Goal: Information Seeking & Learning: Learn about a topic

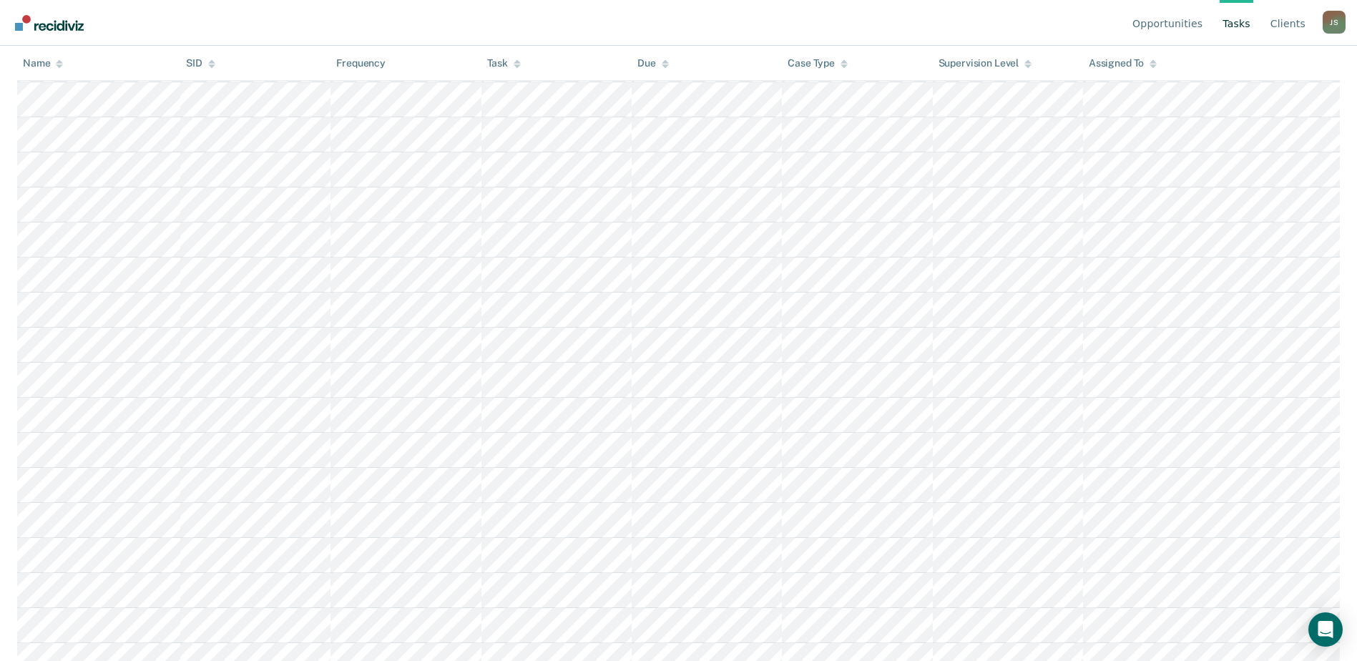
scroll to position [72, 0]
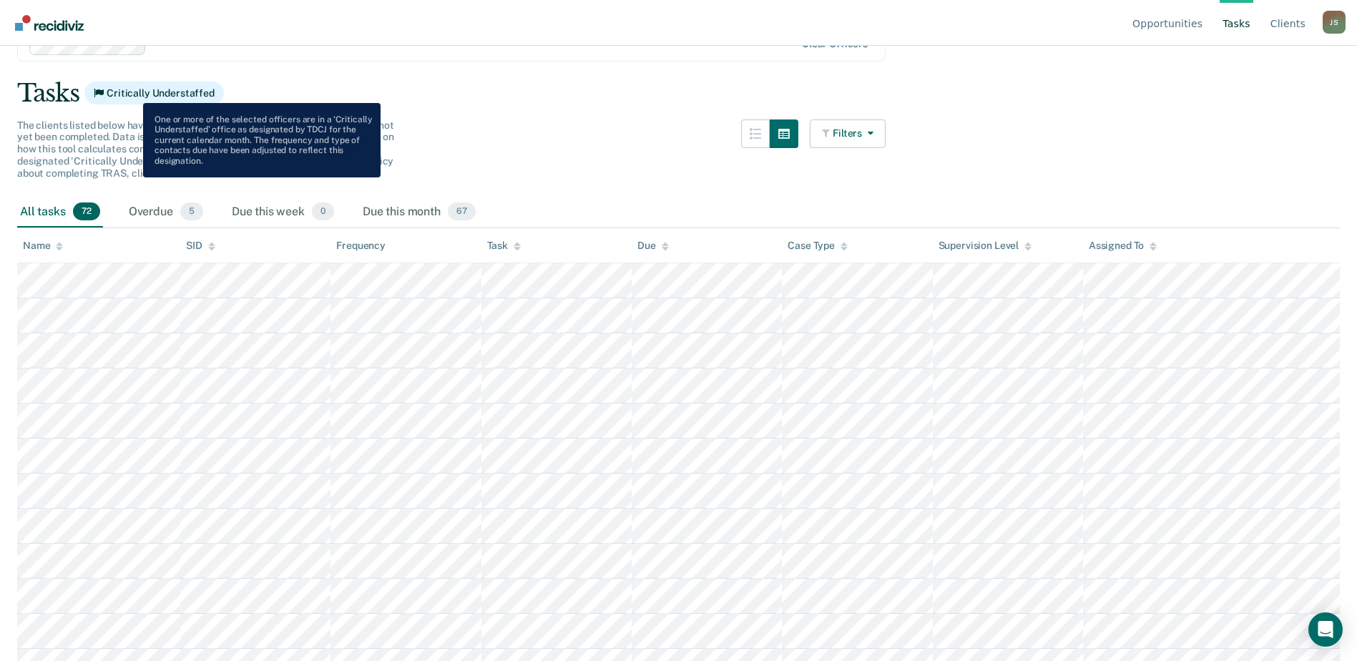
click at [132, 92] on span "Critically Understaffed" at bounding box center [154, 93] width 140 height 23
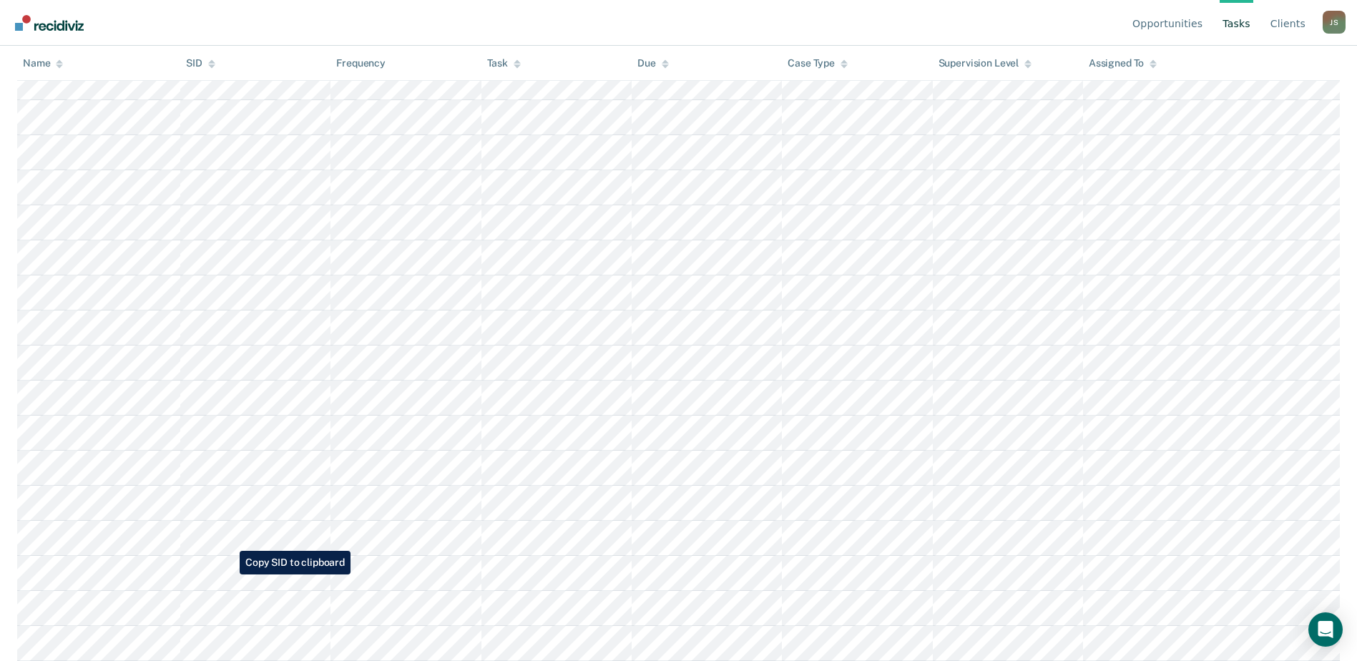
scroll to position [2235, 0]
click at [1283, 21] on link "Client s" at bounding box center [1288, 23] width 41 height 46
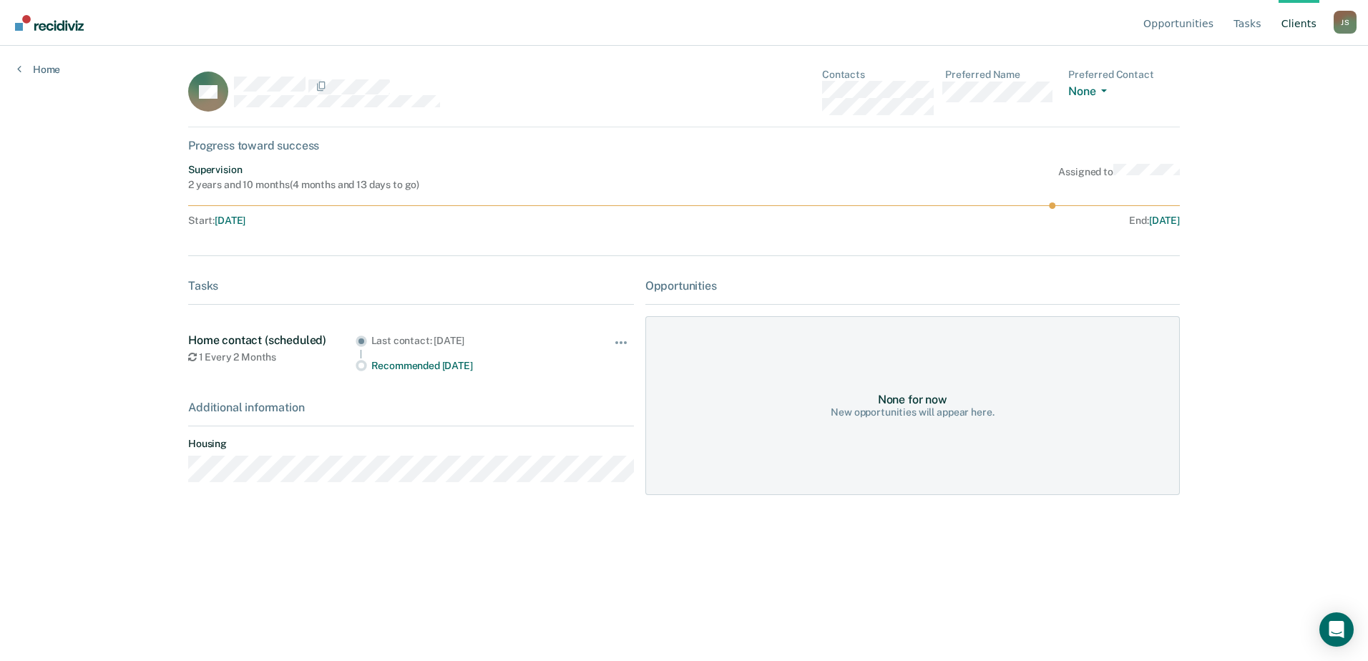
click at [1304, 22] on link "Client s" at bounding box center [1299, 23] width 41 height 46
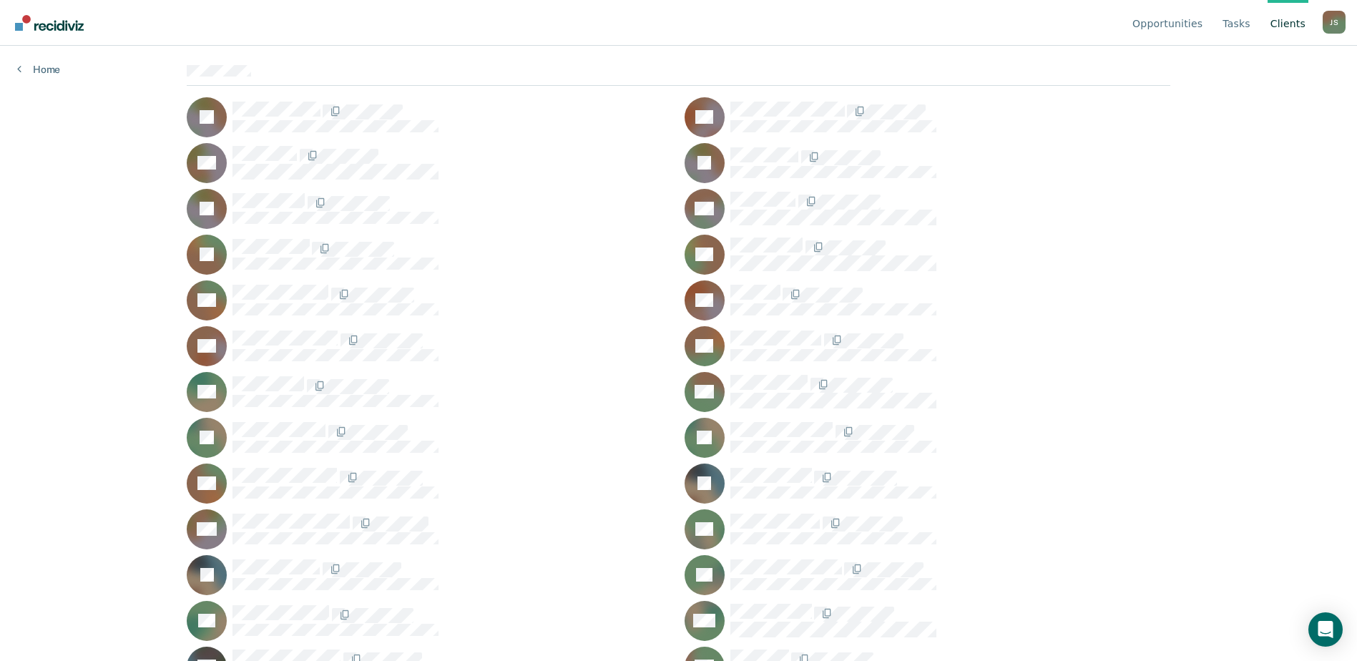
scroll to position [143, 0]
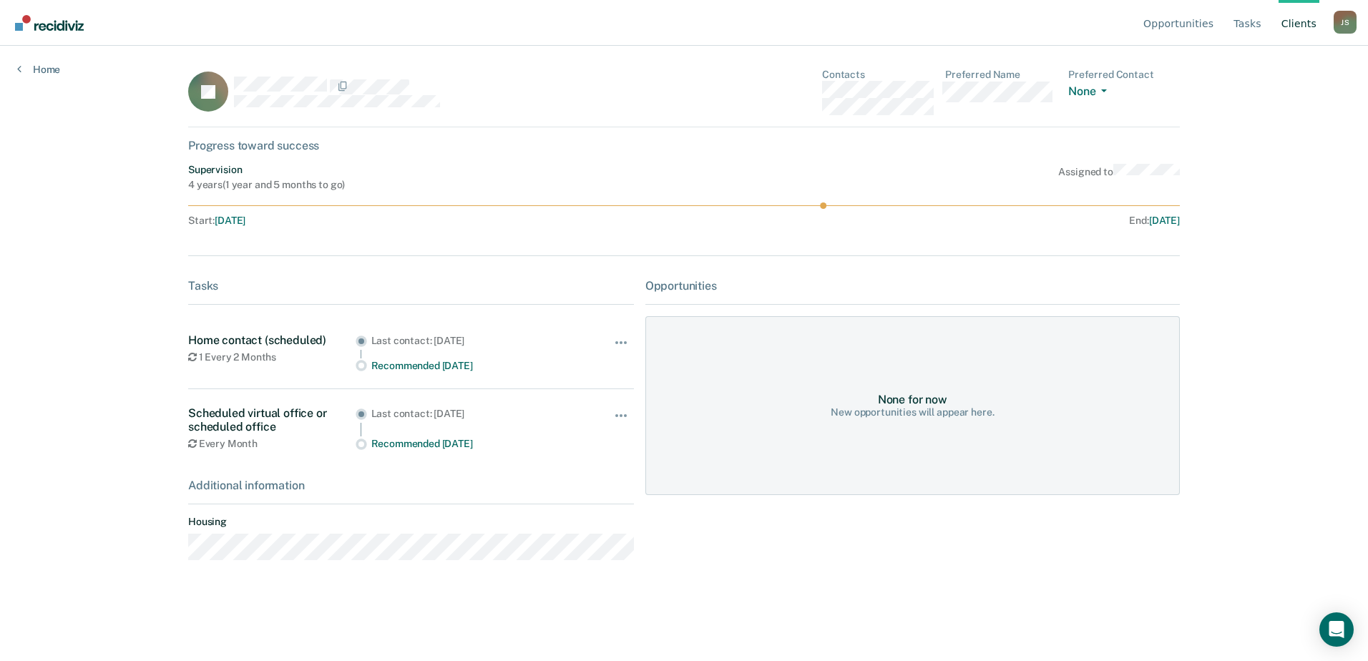
click at [1294, 26] on link "Client s" at bounding box center [1299, 23] width 41 height 46
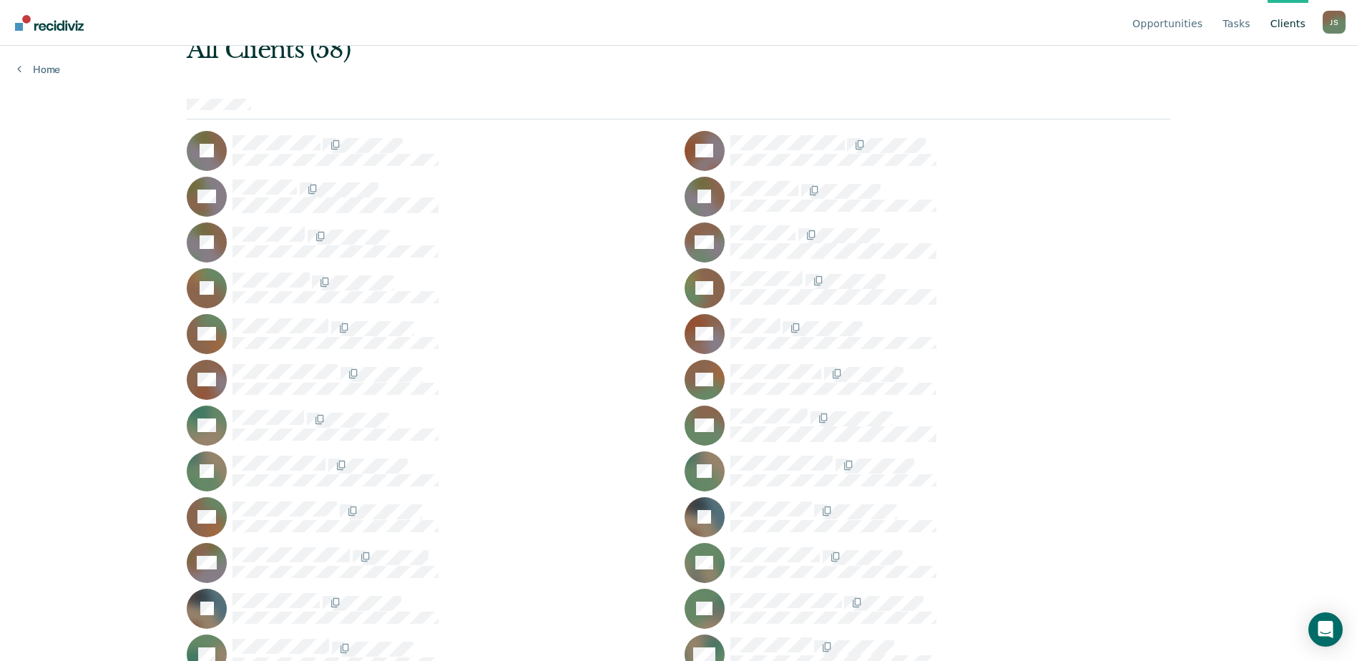
scroll to position [286, 0]
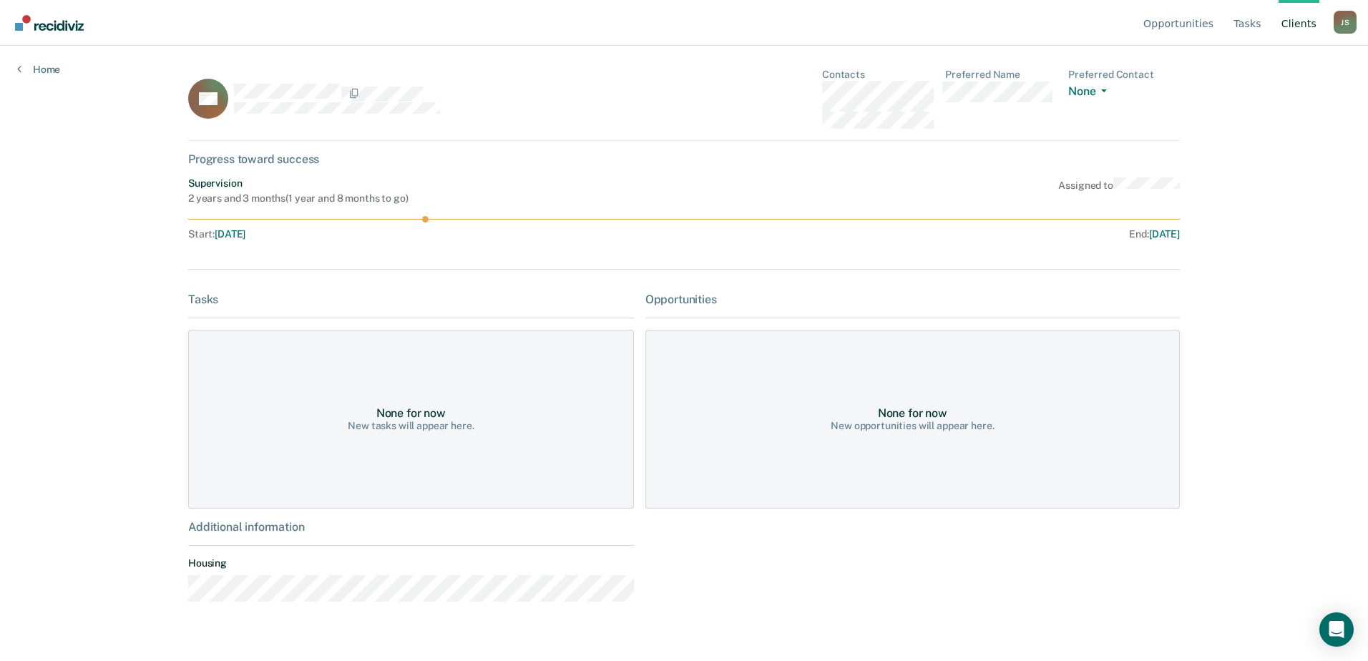
click at [1296, 22] on link "Client s" at bounding box center [1299, 23] width 41 height 46
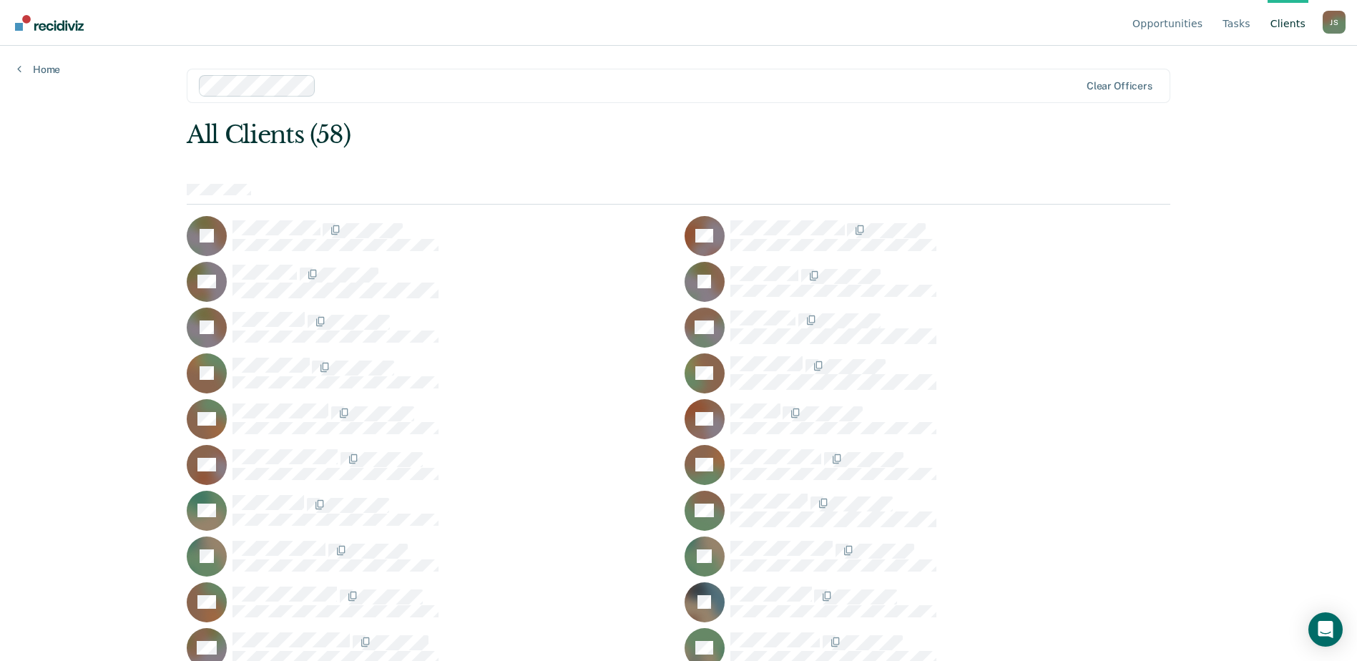
scroll to position [72, 0]
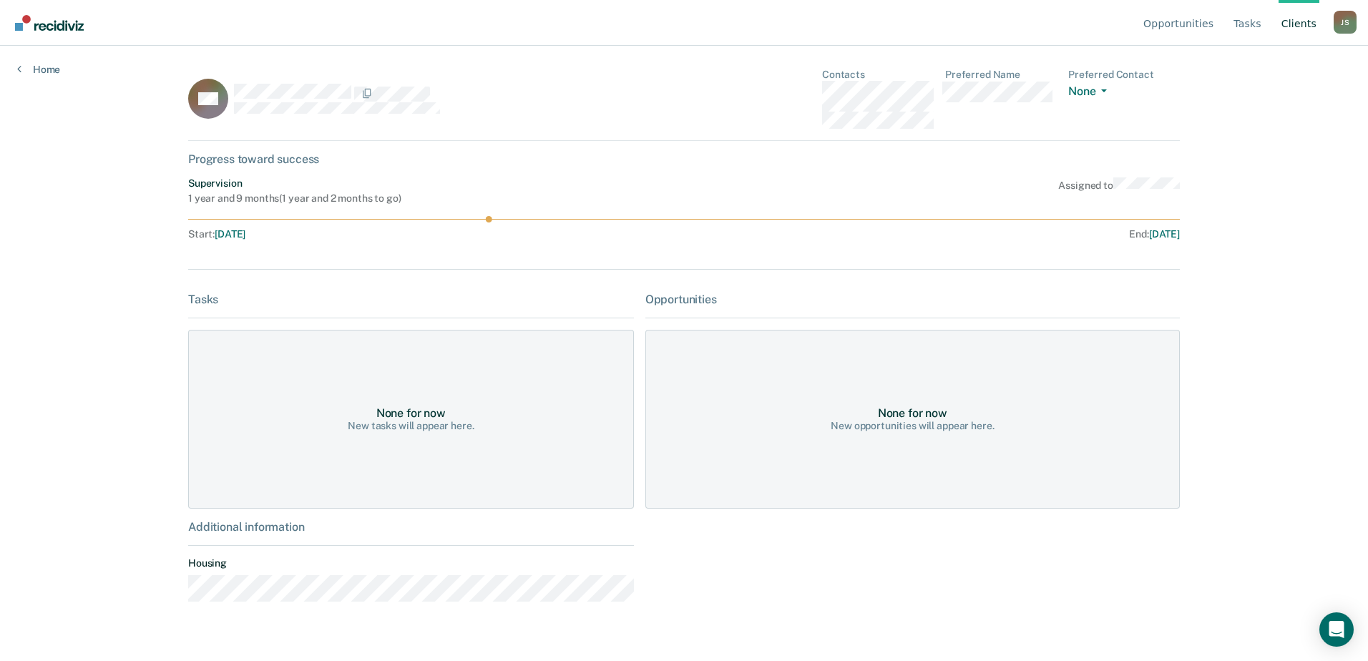
click at [1303, 26] on link "Client s" at bounding box center [1299, 23] width 41 height 46
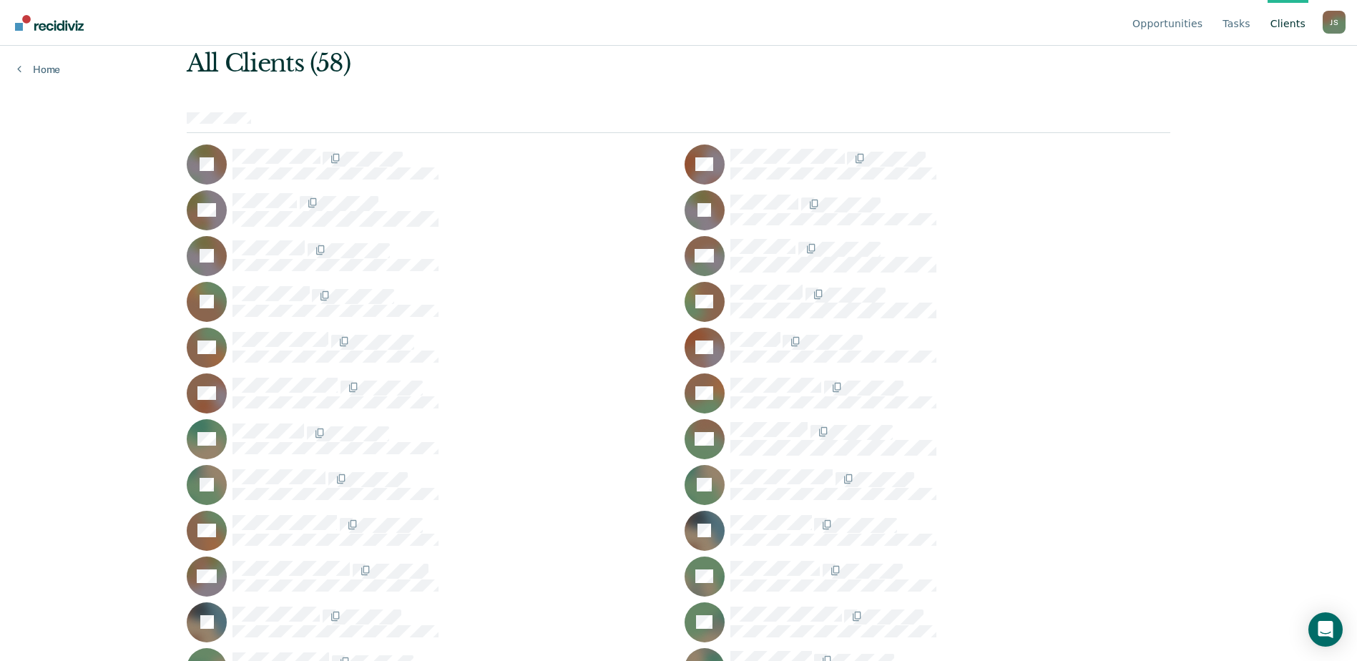
scroll to position [143, 0]
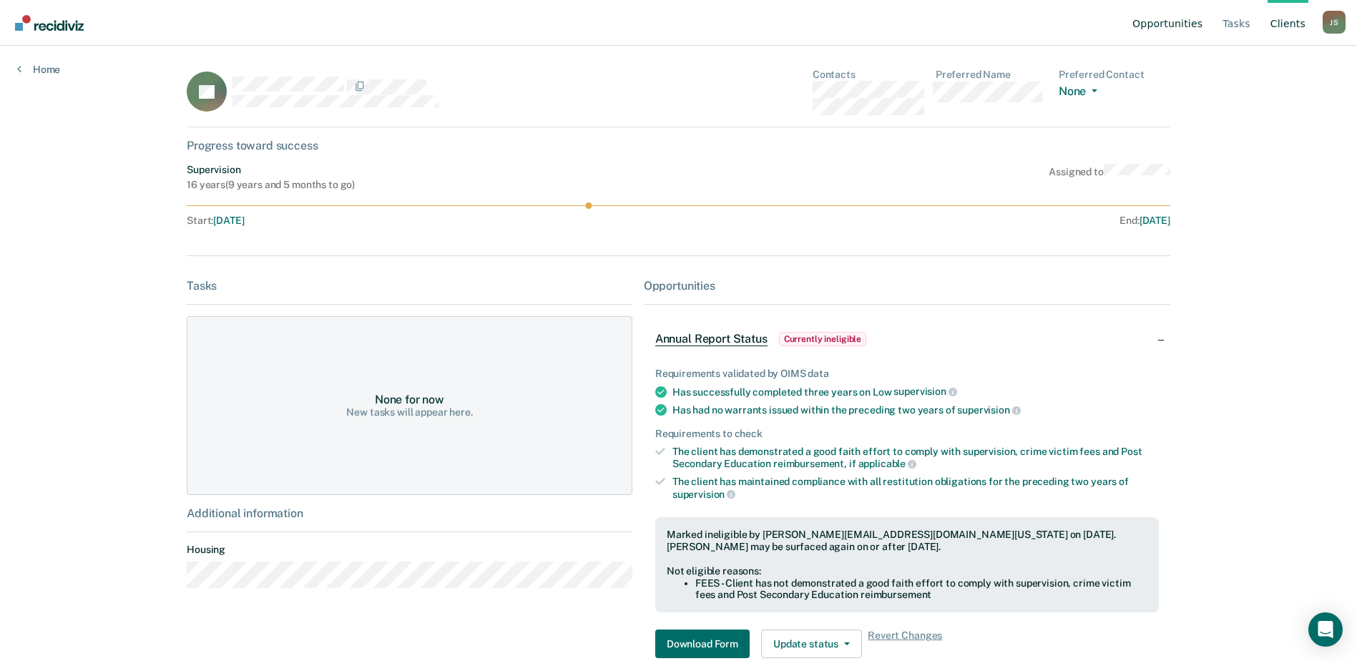
click at [1194, 24] on link "Opportunities" at bounding box center [1168, 23] width 76 height 46
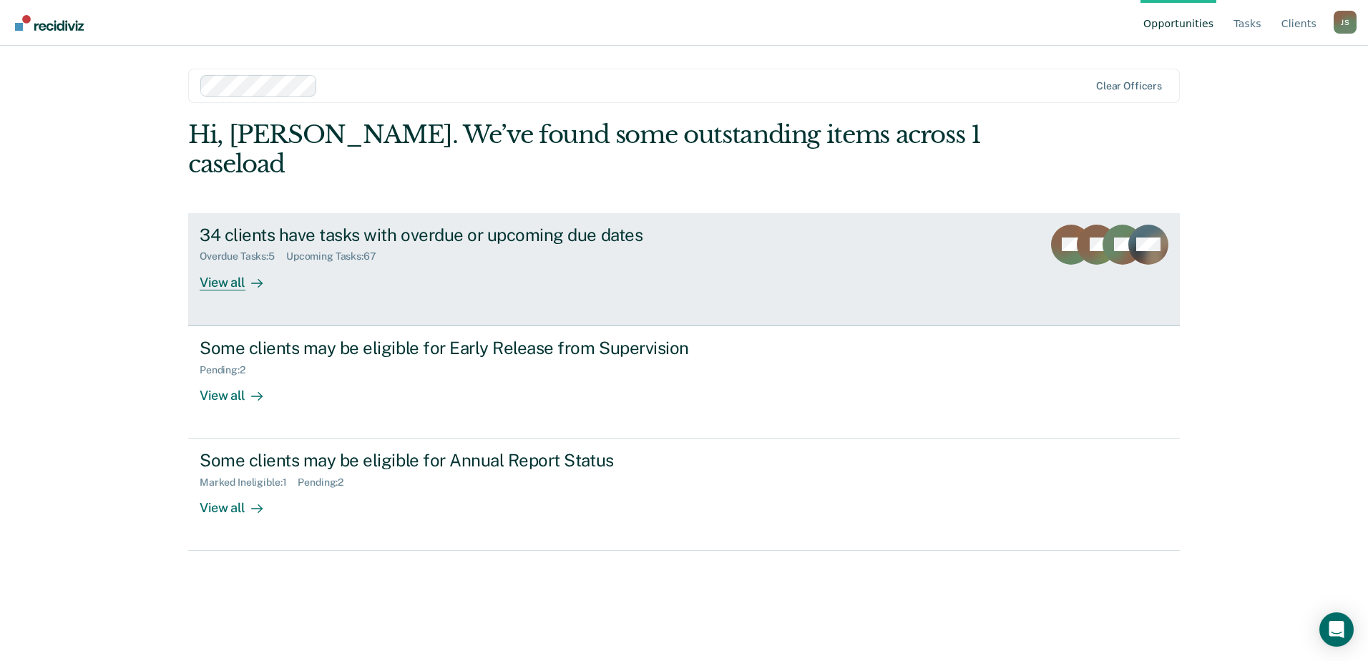
click at [246, 274] on div at bounding box center [253, 282] width 17 height 16
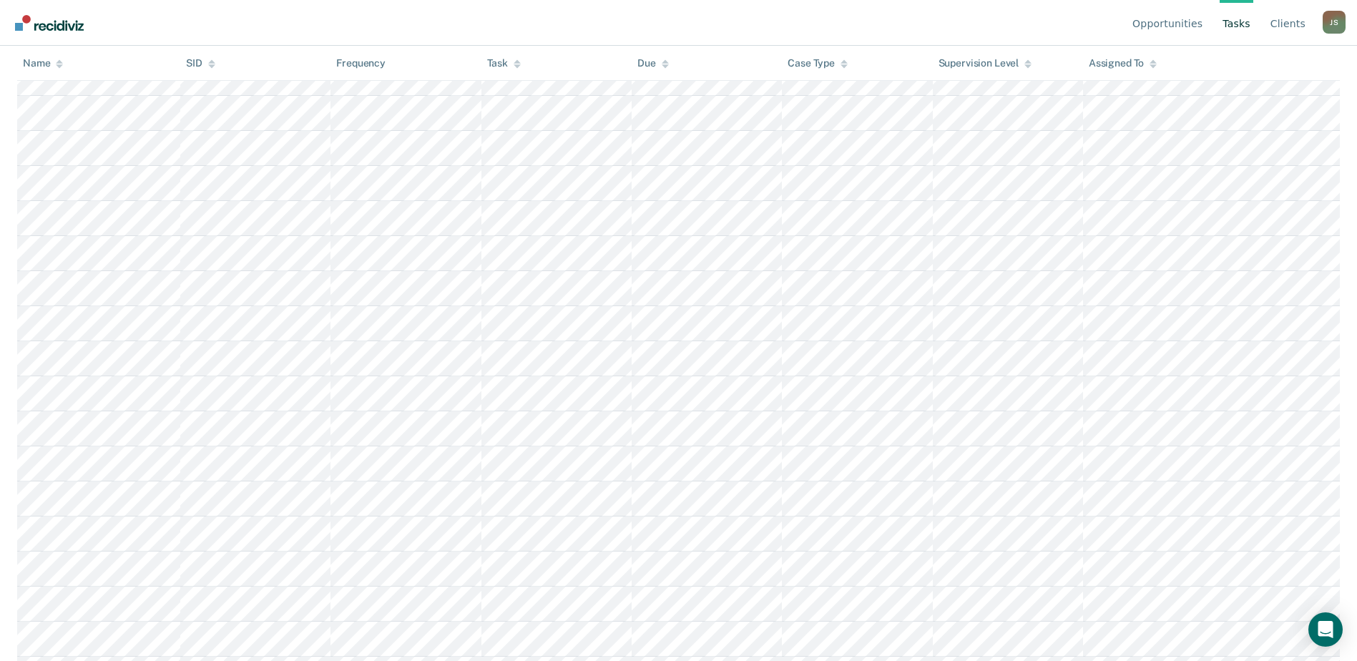
scroll to position [1877, 0]
click at [1291, 26] on link "Client s" at bounding box center [1288, 23] width 41 height 46
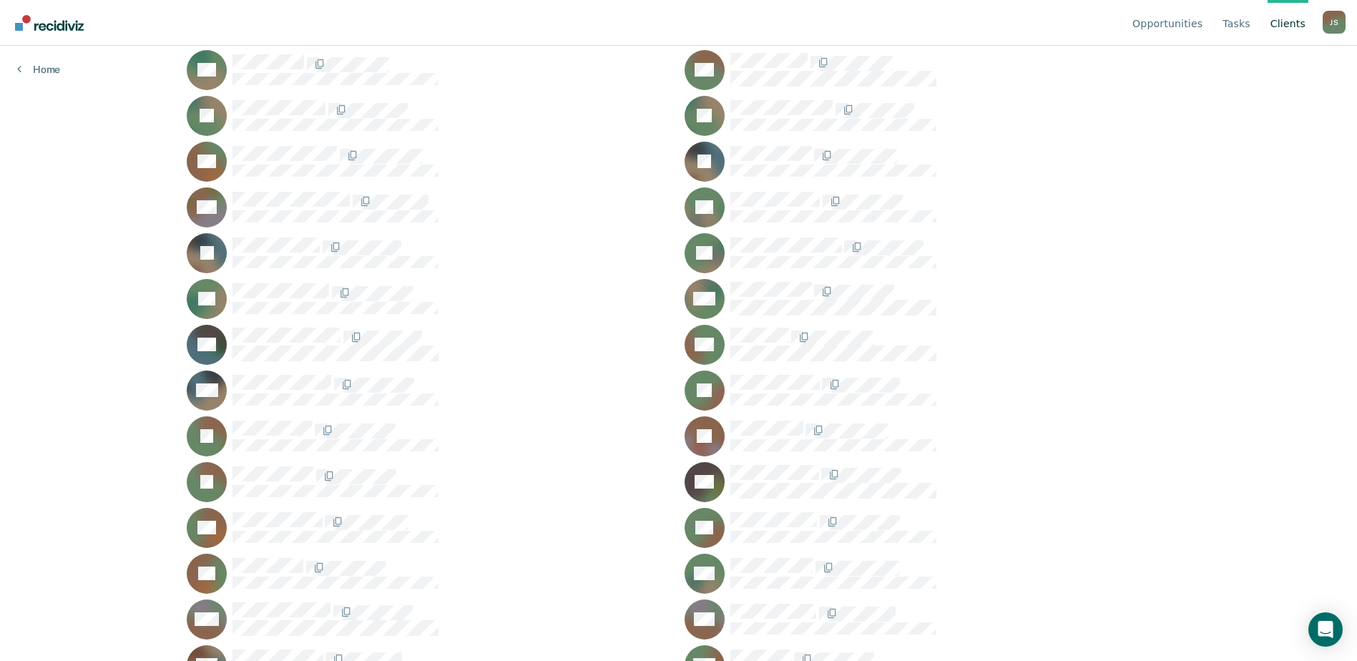
scroll to position [572, 0]
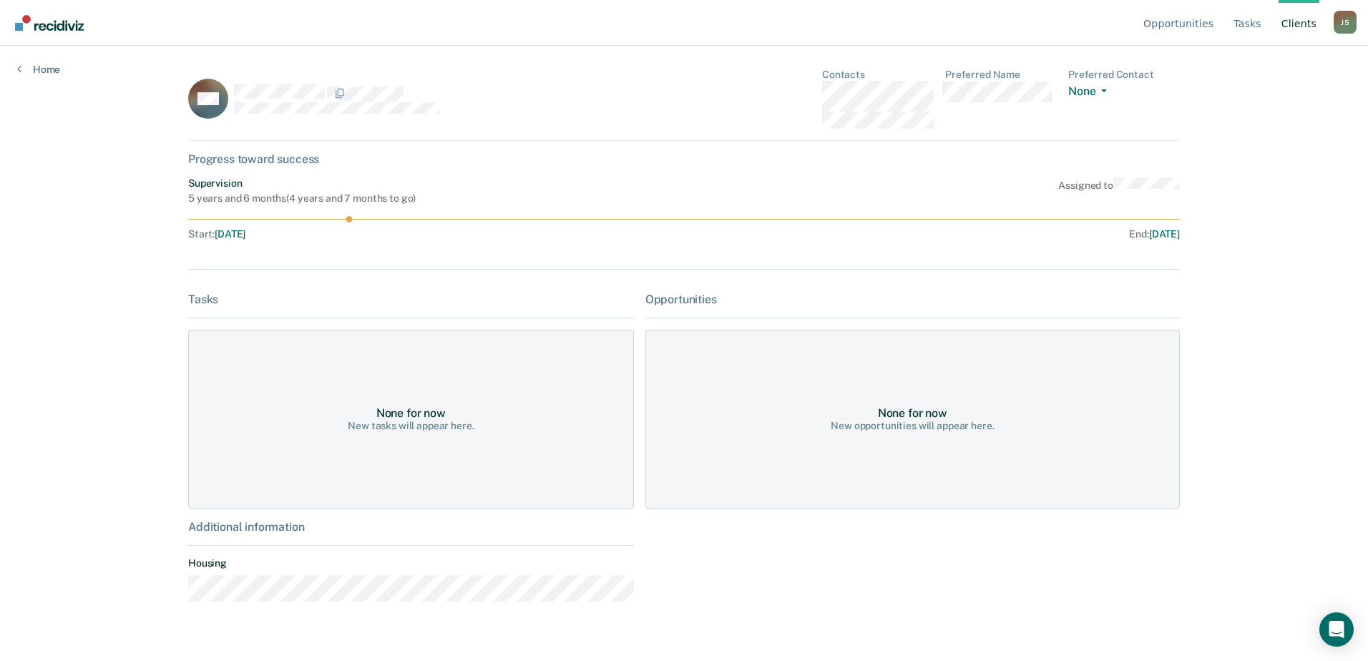
click at [1311, 24] on link "Client s" at bounding box center [1299, 23] width 41 height 46
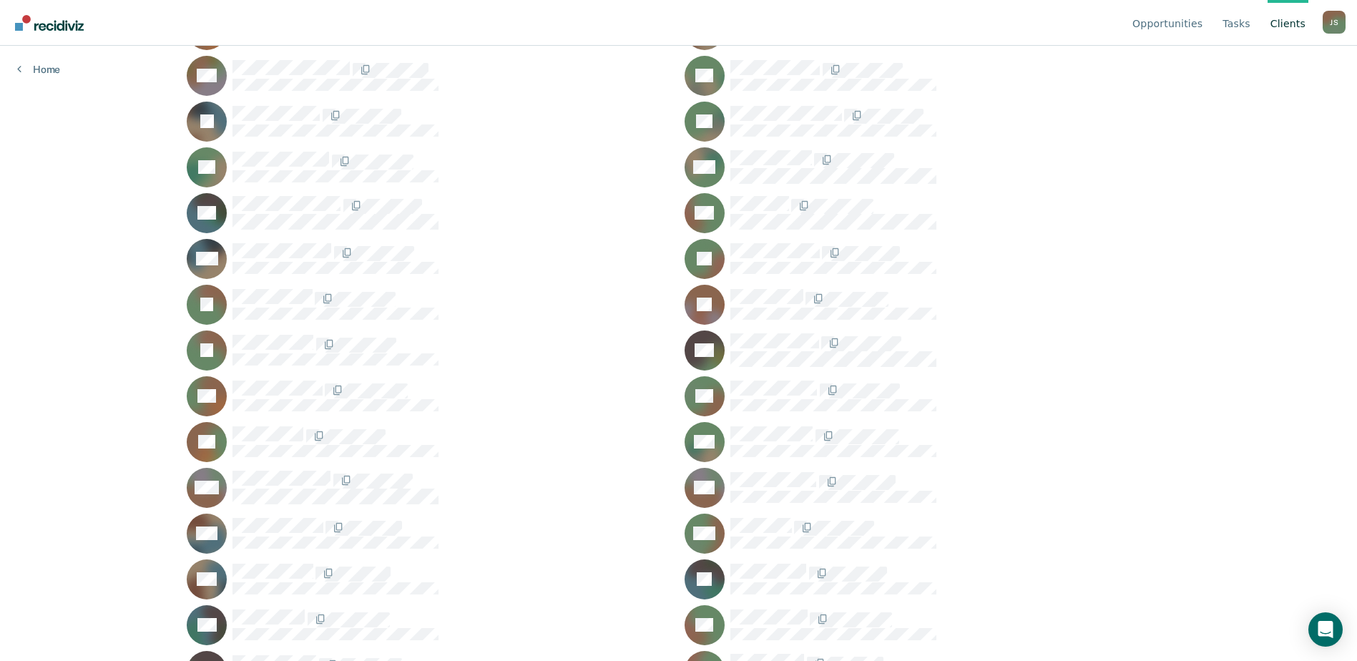
scroll to position [644, 0]
